Goal: Information Seeking & Learning: Learn about a topic

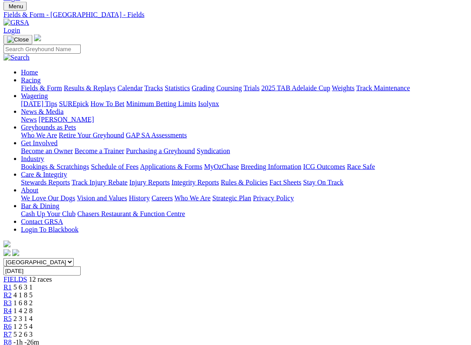
scroll to position [28, 0]
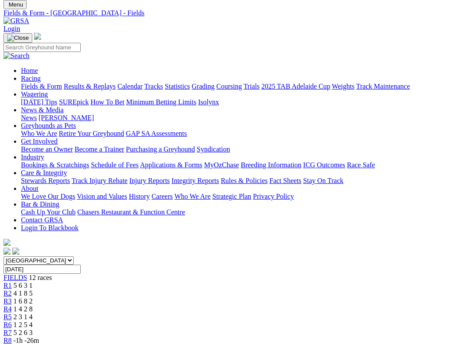
click at [12, 281] on span "R1" at bounding box center [7, 284] width 8 height 7
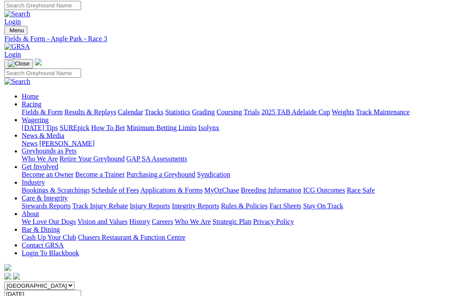
scroll to position [5, 1]
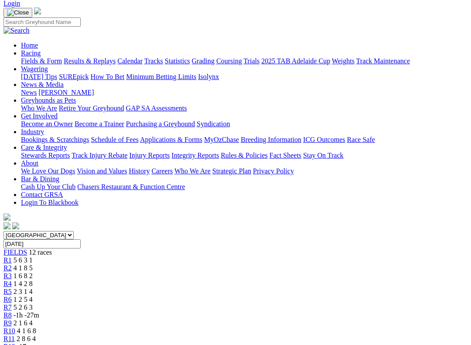
scroll to position [51, 0]
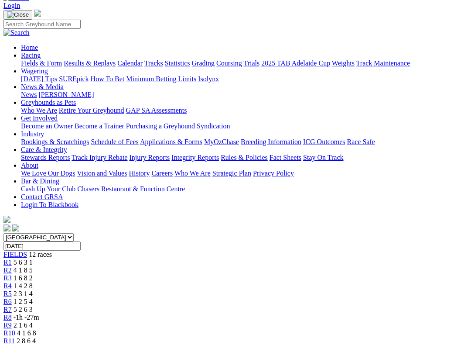
click at [33, 290] on span "2 3 1 4" at bounding box center [23, 293] width 19 height 7
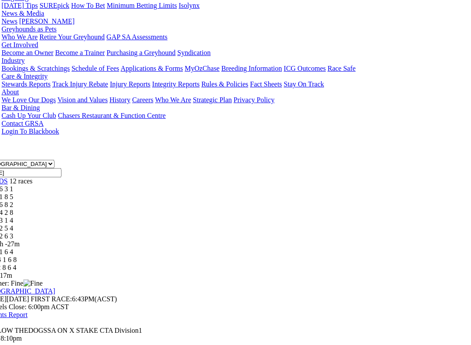
scroll to position [125, 20]
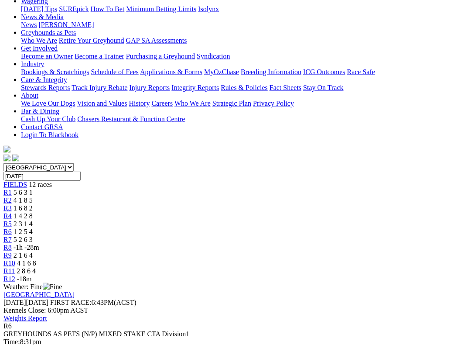
scroll to position [122, 0]
click at [269, 235] on div "R7 5 2 6 3" at bounding box center [235, 239] width 464 height 8
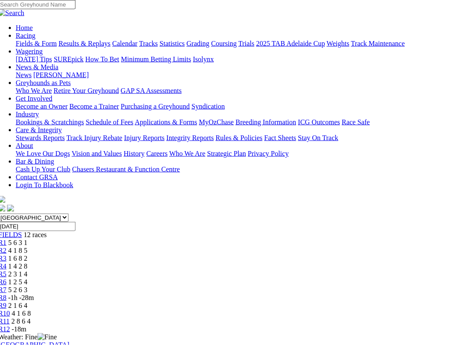
scroll to position [32, 7]
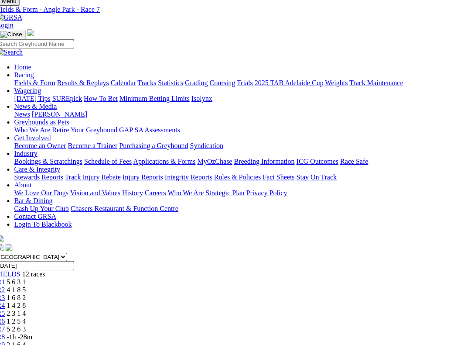
click at [5, 295] on span "R8" at bounding box center [1, 336] width 8 height 7
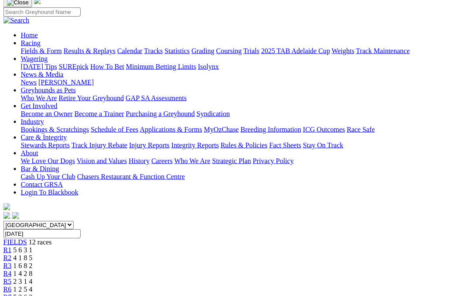
scroll to position [0, 9]
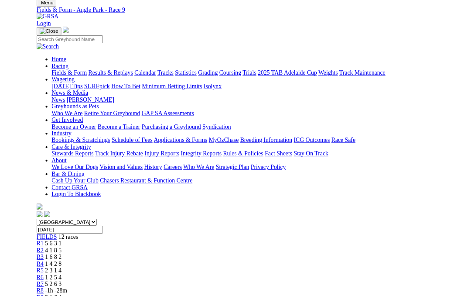
scroll to position [27, 76]
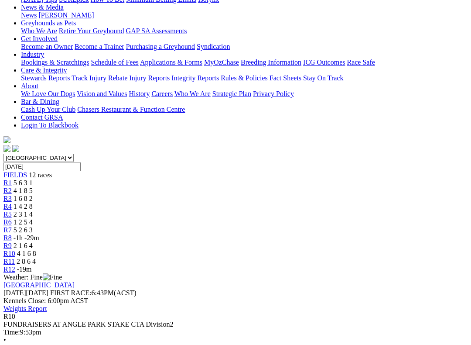
scroll to position [132, 0]
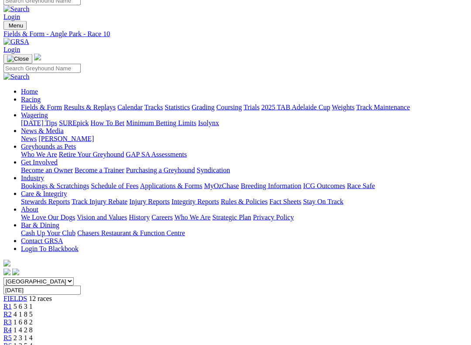
scroll to position [0, 0]
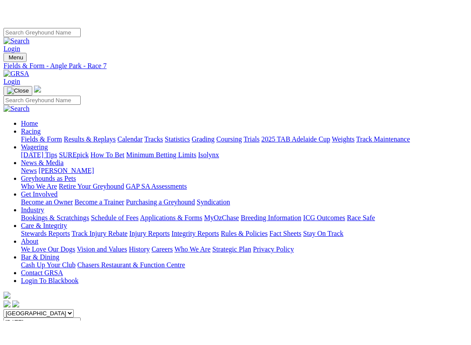
scroll to position [81, 0]
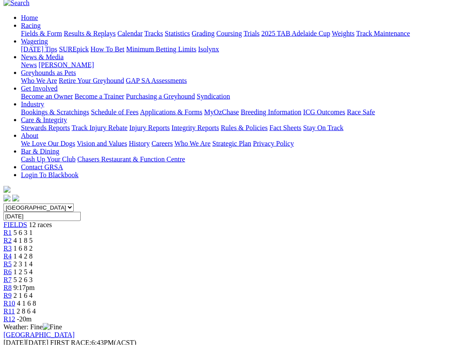
click at [12, 268] on span "R6" at bounding box center [7, 271] width 8 height 7
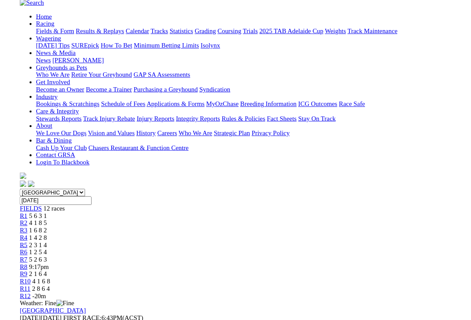
scroll to position [82, 0]
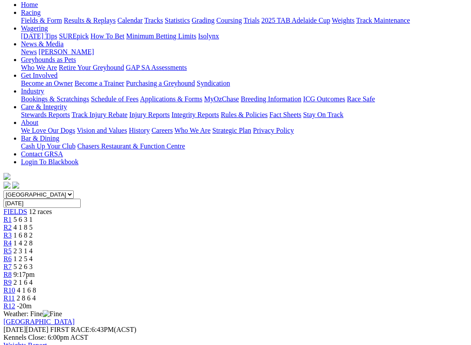
scroll to position [94, 0]
click at [15, 294] on span "R11" at bounding box center [8, 297] width 11 height 7
